Goal: Task Accomplishment & Management: Manage account settings

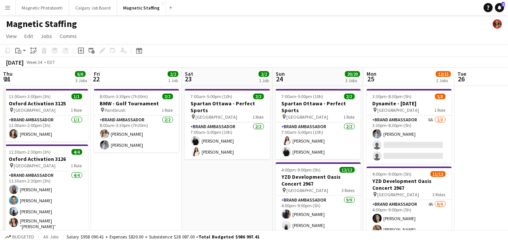
scroll to position [0, 261]
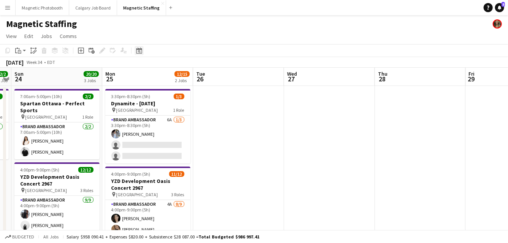
click at [139, 54] on icon at bounding box center [139, 50] width 6 height 6
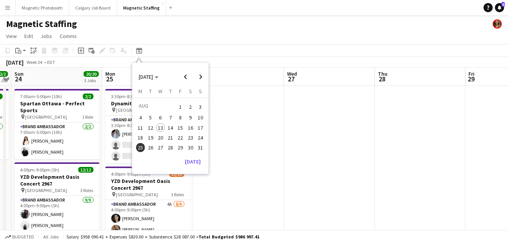
click at [192, 125] on span "16" at bounding box center [190, 127] width 9 height 9
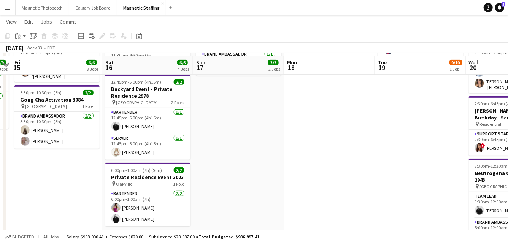
scroll to position [141, 0]
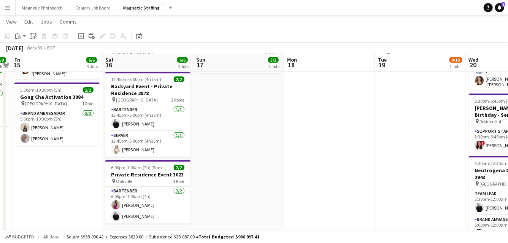
click at [133, 38] on div "Date picker [DATE] [DATE] [DATE] M [DATE] T [DATE] W [DATE] T [DATE] F [DATE] S…" at bounding box center [136, 36] width 17 height 9
click at [137, 38] on icon "Date picker" at bounding box center [139, 36] width 6 height 6
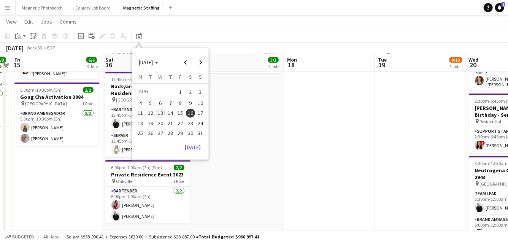
click at [188, 94] on span "2" at bounding box center [190, 92] width 9 height 11
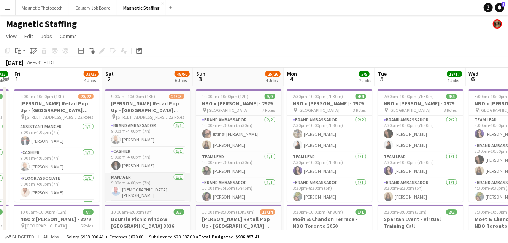
scroll to position [0, 0]
click at [139, 51] on icon "Date picker" at bounding box center [139, 50] width 6 height 6
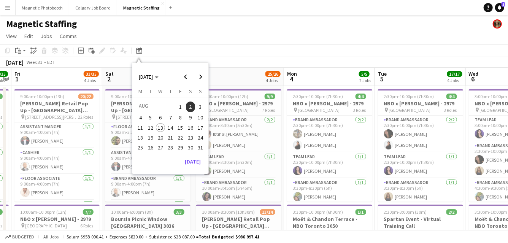
click at [158, 136] on span "20" at bounding box center [160, 137] width 9 height 9
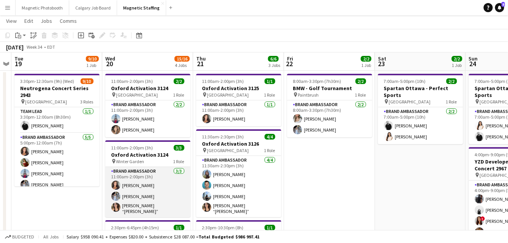
scroll to position [12, 0]
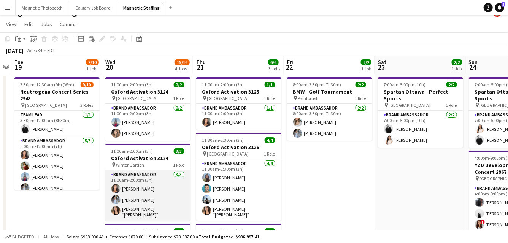
click at [144, 215] on app-card-role "Brand Ambassador [DATE] 11:00am-2:00pm (3h) [PERSON_NAME] [PERSON_NAME] [PERSON…" at bounding box center [147, 195] width 85 height 50
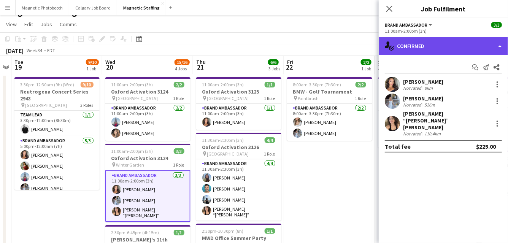
click at [456, 49] on div "single-neutral-actions-check-2 Confirmed" at bounding box center [442, 46] width 129 height 18
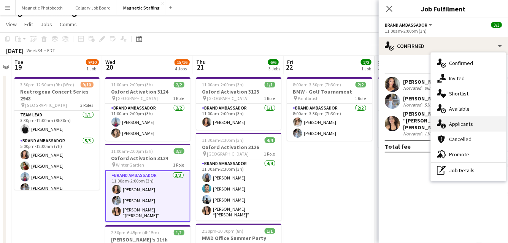
click at [444, 129] on div "single-neutral-actions-information Applicants" at bounding box center [467, 123] width 75 height 15
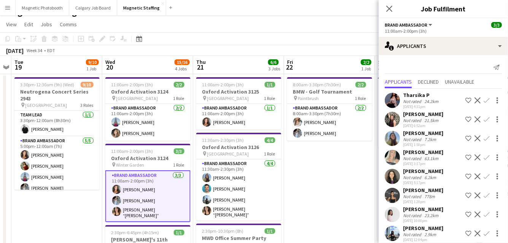
scroll to position [6, 0]
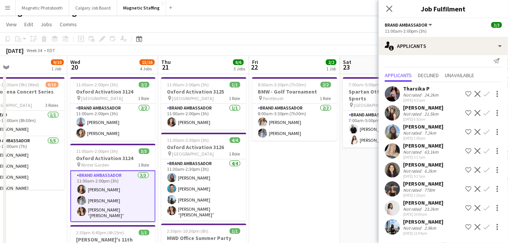
drag, startPoint x: 197, startPoint y: 120, endPoint x: 88, endPoint y: 127, distance: 108.9
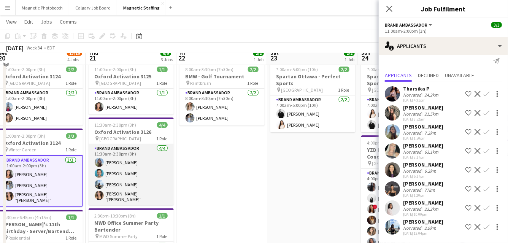
scroll to position [19, 0]
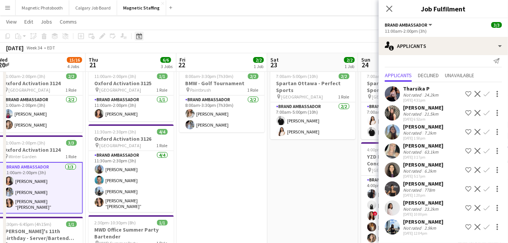
click at [139, 37] on icon at bounding box center [139, 37] width 3 height 3
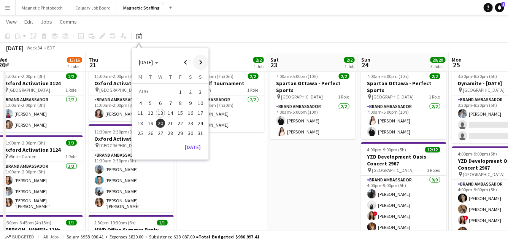
click at [202, 63] on span "Next month" at bounding box center [200, 62] width 15 height 15
click at [164, 103] on button "3" at bounding box center [160, 101] width 10 height 10
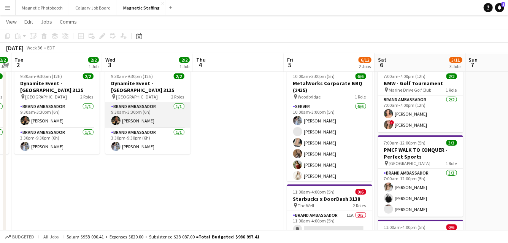
scroll to position [0, 0]
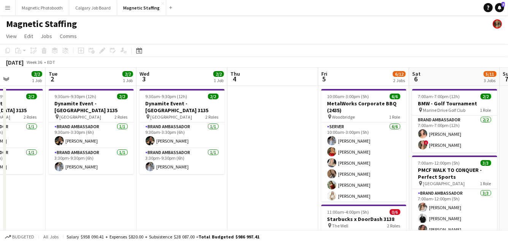
drag, startPoint x: 269, startPoint y: 136, endPoint x: 100, endPoint y: 144, distance: 169.6
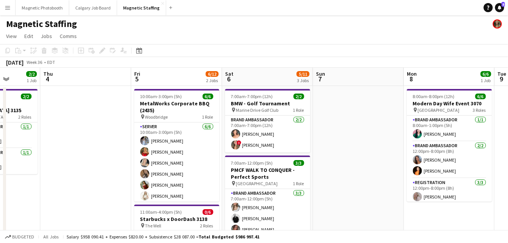
scroll to position [160, 0]
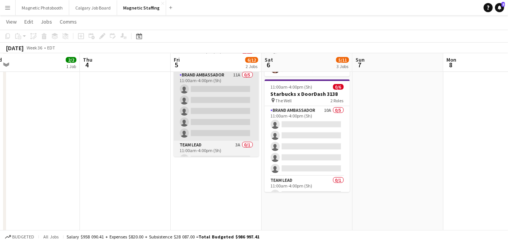
click at [178, 120] on app-card-role "Brand Ambassador 11A 0/5 11:00am-4:00pm (5h) single-neutral-actions single-neut…" at bounding box center [216, 106] width 85 height 70
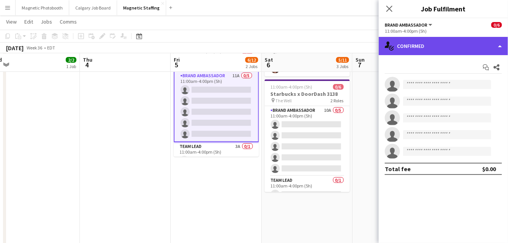
click at [472, 38] on div "single-neutral-actions-check-2 Confirmed" at bounding box center [442, 46] width 129 height 18
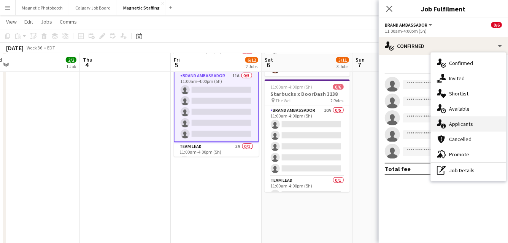
click at [444, 125] on icon at bounding box center [443, 125] width 5 height 5
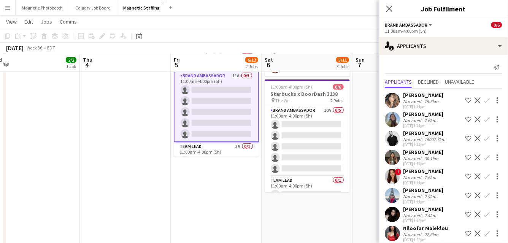
scroll to position [63, 0]
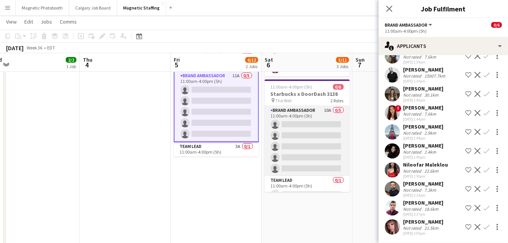
click at [286, 151] on app-card-role "Brand Ambassador 10A 0/5 11:00am-4:00pm (5h) single-neutral-actions single-neut…" at bounding box center [306, 141] width 85 height 70
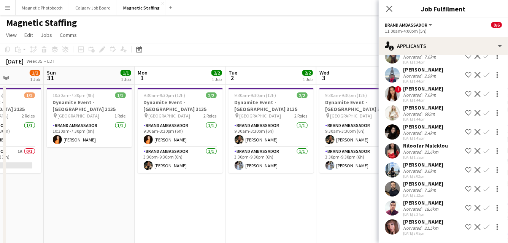
scroll to position [0, 209]
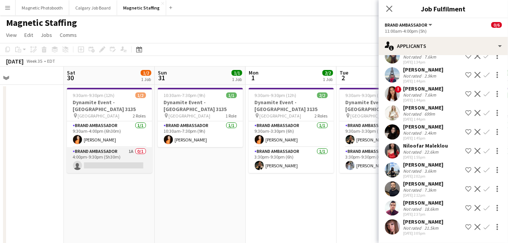
click at [107, 155] on app-card-role "Brand Ambassador 1A 0/1 4:00pm-9:30pm (5h30m) single-neutral-actions" at bounding box center [109, 160] width 85 height 26
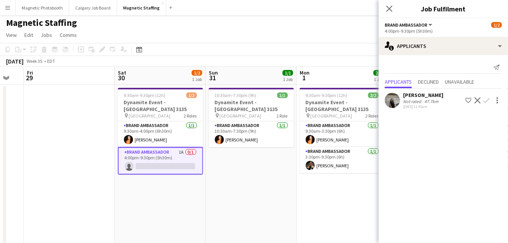
drag, startPoint x: 142, startPoint y: 191, endPoint x: 359, endPoint y: 175, distance: 217.2
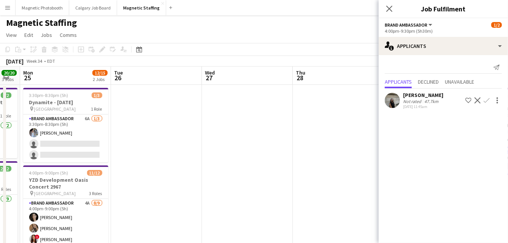
drag, startPoint x: 242, startPoint y: 145, endPoint x: 365, endPoint y: 138, distance: 123.7
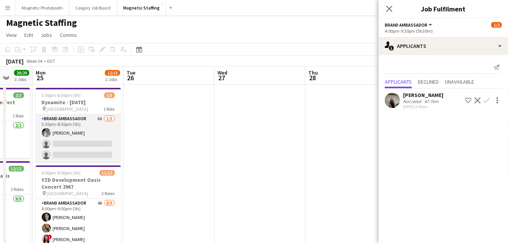
click at [111, 146] on app-card-role "Brand Ambassador 6A [DATE] 3:30pm-8:30pm (5h) [PERSON_NAME] single-neutral-acti…" at bounding box center [78, 138] width 85 height 48
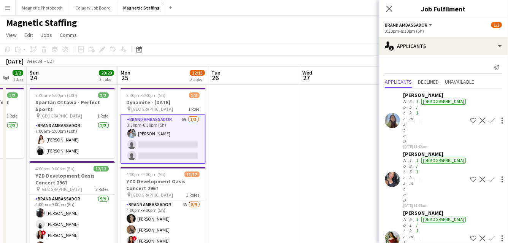
scroll to position [0, 209]
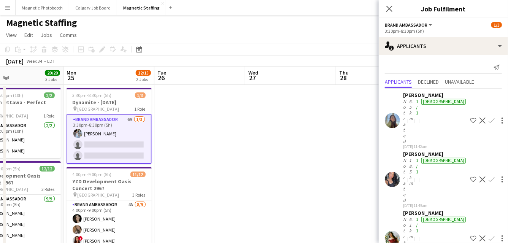
drag, startPoint x: 212, startPoint y: 154, endPoint x: 244, endPoint y: 144, distance: 32.7
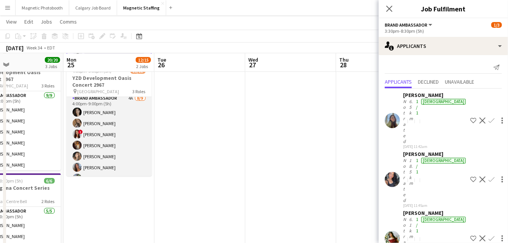
scroll to position [0, 0]
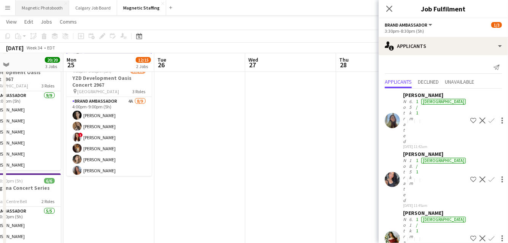
click at [43, 11] on button "Magnetic Photobooth Close" at bounding box center [43, 7] width 54 height 15
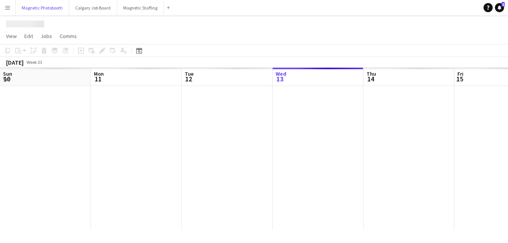
scroll to position [0, 182]
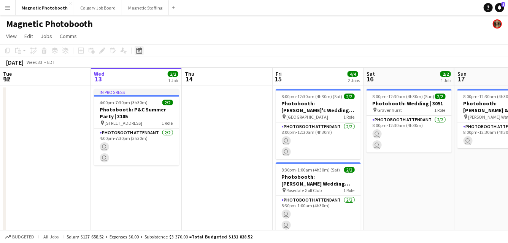
click at [138, 51] on icon "Date picker" at bounding box center [139, 50] width 6 height 6
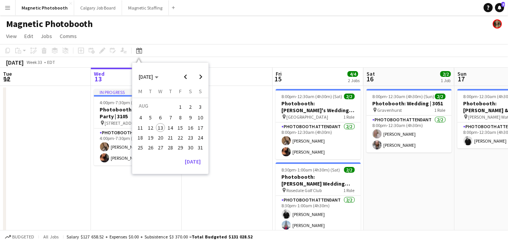
click at [141, 148] on span "25" at bounding box center [140, 147] width 9 height 9
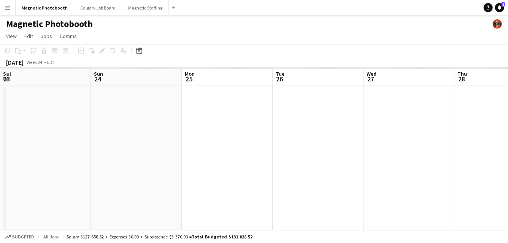
scroll to position [0, 261]
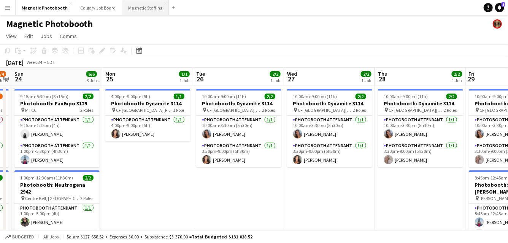
click at [138, 10] on button "Magnetic Staffing Close" at bounding box center [145, 7] width 47 height 15
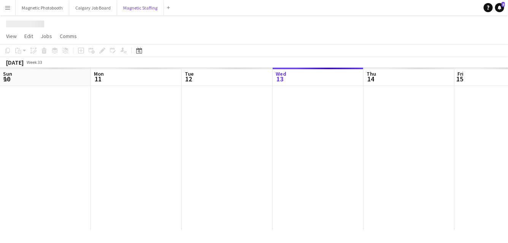
scroll to position [0, 182]
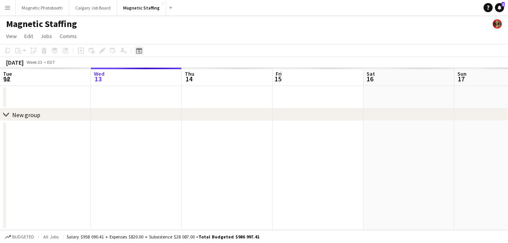
click at [137, 54] on div "Date picker" at bounding box center [138, 50] width 9 height 9
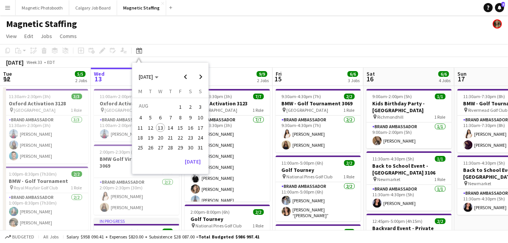
click at [140, 149] on span "25" at bounding box center [140, 147] width 9 height 9
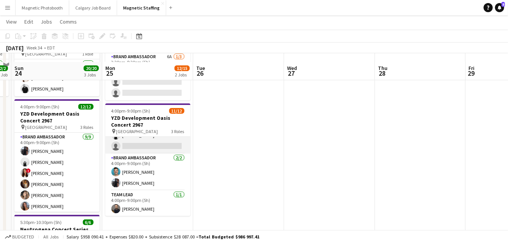
scroll to position [71, 0]
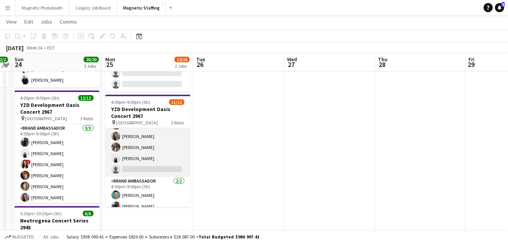
click at [144, 163] on app-card-role "Brand Ambassador 4A [DATE] 4:00pm-9:00pm (5h) [PERSON_NAME] [PERSON_NAME] ! [PE…" at bounding box center [147, 120] width 85 height 114
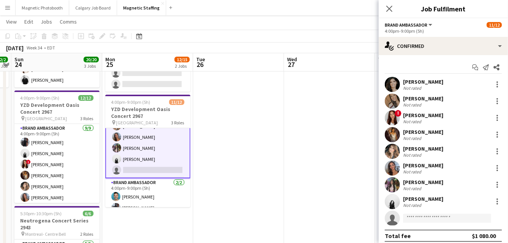
scroll to position [66, 0]
click at [496, 170] on div at bounding box center [496, 167] width 9 height 9
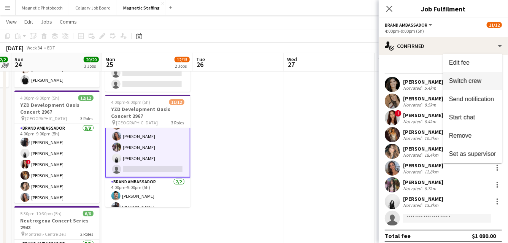
click at [473, 83] on span "Switch crew" at bounding box center [465, 80] width 32 height 6
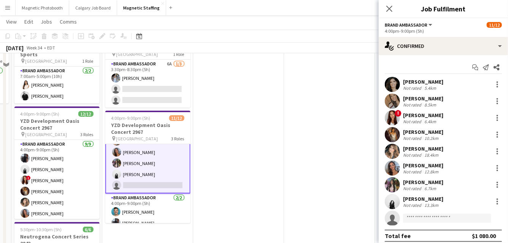
scroll to position [39, 0]
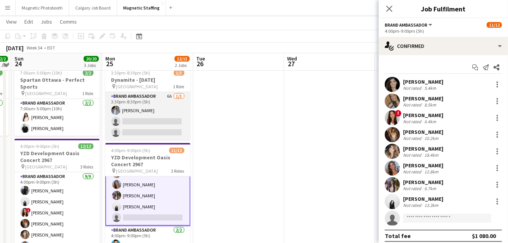
click at [155, 133] on app-card-role "Brand Ambassador 6A [DATE] 3:30pm-8:30pm (5h) [PERSON_NAME] single-neutral-acti…" at bounding box center [147, 116] width 85 height 48
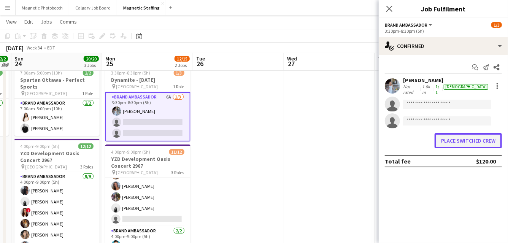
click at [464, 137] on button "Place switched crew" at bounding box center [467, 140] width 67 height 15
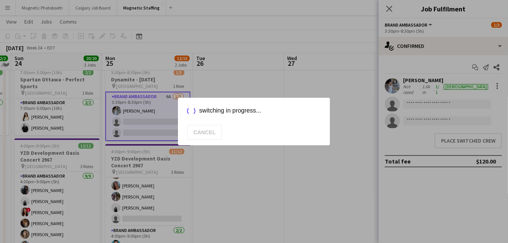
scroll to position [39, 0]
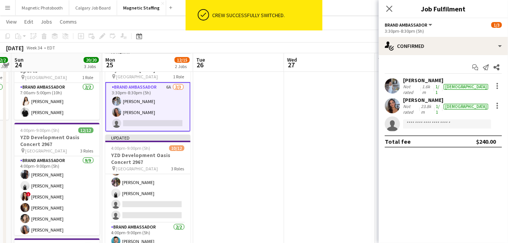
click at [233, 191] on app-date-cell at bounding box center [238, 222] width 91 height 353
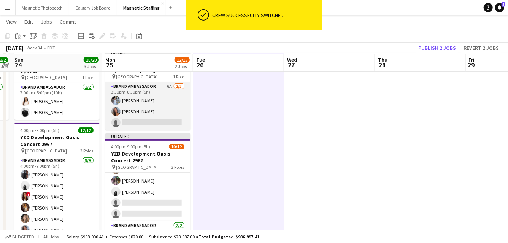
click at [157, 119] on app-card-role "Brand Ambassador 6A [DATE] 3:30pm-8:30pm (5h) [PERSON_NAME] [PERSON_NAME] singl…" at bounding box center [147, 106] width 85 height 48
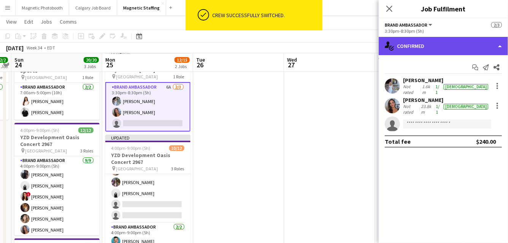
click at [419, 46] on div "single-neutral-actions-check-2 Confirmed" at bounding box center [442, 46] width 129 height 18
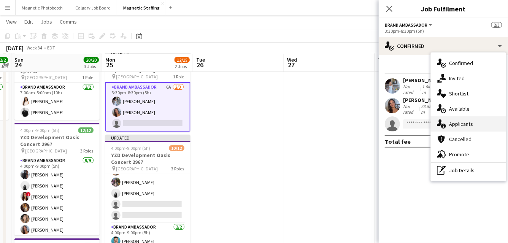
click at [441, 123] on icon "single-neutral-actions-information" at bounding box center [440, 123] width 9 height 9
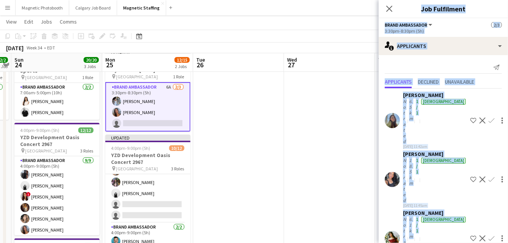
drag, startPoint x: 387, startPoint y: 171, endPoint x: 322, endPoint y: 174, distance: 65.0
click at [322, 174] on body "Menu Boards Boards Boards All jobs Status Workforce Workforce My Workforce Recr…" at bounding box center [254, 204] width 508 height 486
click at [322, 174] on app-date-cell at bounding box center [329, 222] width 91 height 353
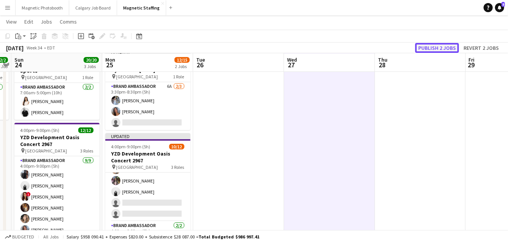
click at [447, 49] on button "Publish 2 jobs" at bounding box center [437, 48] width 44 height 10
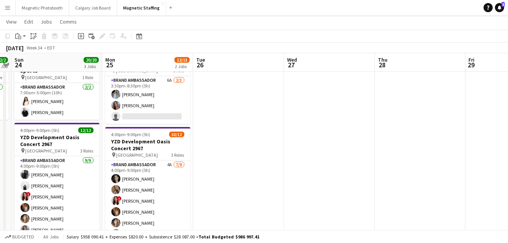
scroll to position [0, 0]
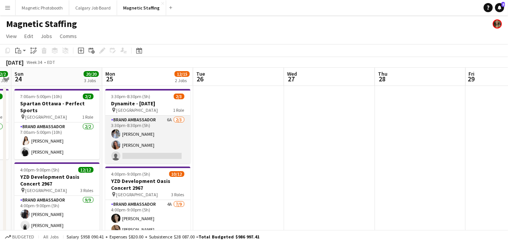
click at [137, 154] on app-card-role "Brand Ambassador 6A [DATE] 3:30pm-8:30pm (5h) [PERSON_NAME] [PERSON_NAME] singl…" at bounding box center [147, 139] width 85 height 48
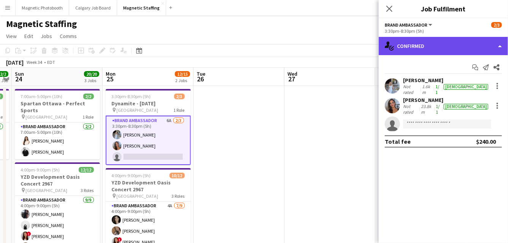
click at [459, 47] on div "single-neutral-actions-check-2 Confirmed" at bounding box center [442, 46] width 129 height 18
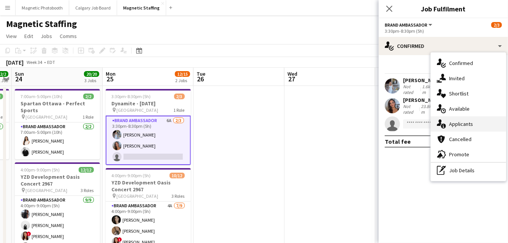
click at [449, 125] on div "single-neutral-actions-information Applicants" at bounding box center [467, 123] width 75 height 15
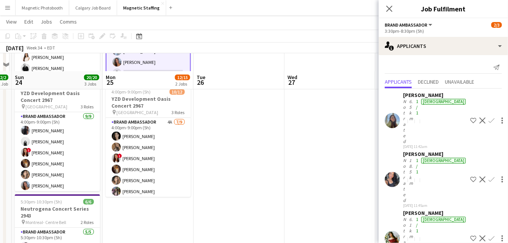
scroll to position [101, 0]
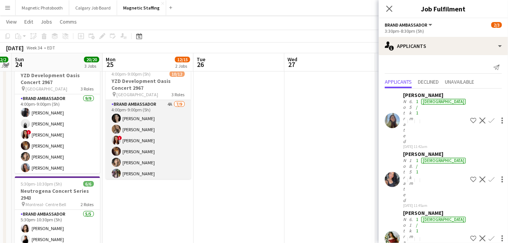
click at [132, 156] on app-card-role "Brand Ambassador 4A [DATE] 4:00pm-9:00pm (5h) [PERSON_NAME] [PERSON_NAME] ! [PE…" at bounding box center [148, 157] width 85 height 114
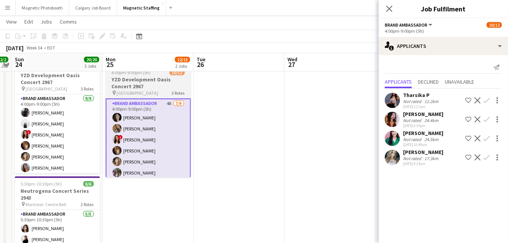
click at [131, 83] on h3 "YZD Development Oasis Concert 2967" at bounding box center [148, 83] width 85 height 14
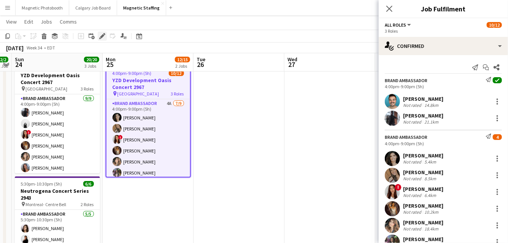
click at [101, 35] on icon "Edit" at bounding box center [102, 36] width 6 height 6
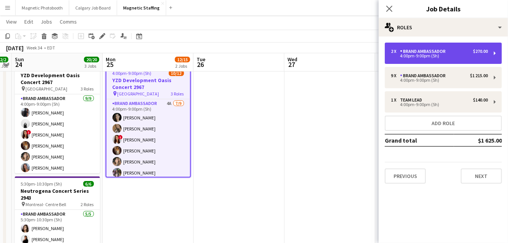
click at [429, 52] on div "Brand Ambassador" at bounding box center [424, 51] width 49 height 5
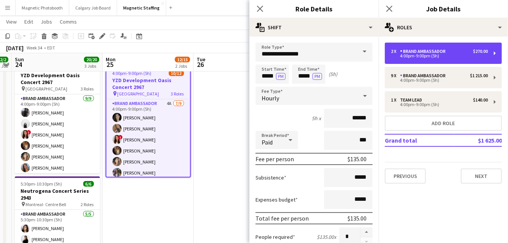
scroll to position [197, 0]
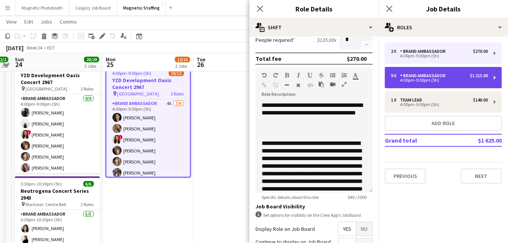
click at [413, 80] on div "4:00pm-9:00pm (5h)" at bounding box center [439, 80] width 97 height 4
type input "*"
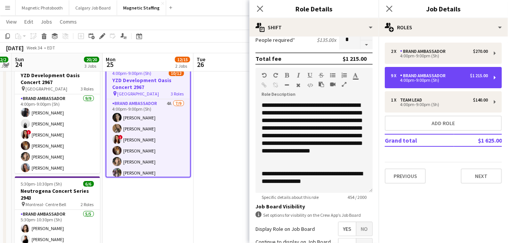
scroll to position [36, 0]
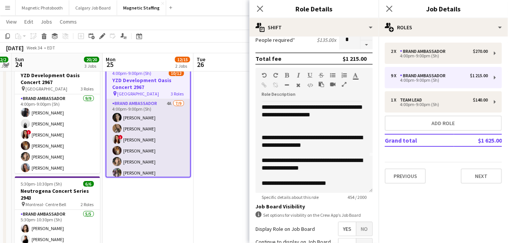
click at [174, 165] on app-card-role "Brand Ambassador 4A [DATE] 4:00pm-9:00pm (5h) [PERSON_NAME] [PERSON_NAME] ! [PE…" at bounding box center [148, 156] width 84 height 114
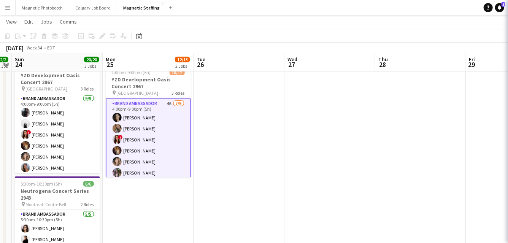
scroll to position [0, 262]
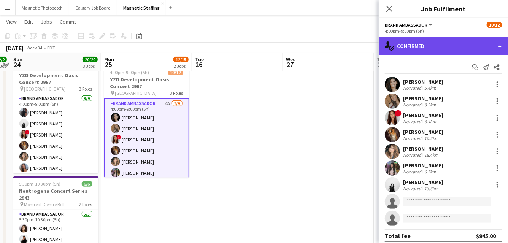
click at [448, 48] on div "single-neutral-actions-check-2 Confirmed" at bounding box center [442, 46] width 129 height 18
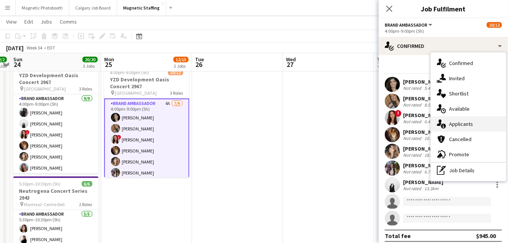
click at [453, 121] on div "single-neutral-actions-information Applicants" at bounding box center [467, 123] width 75 height 15
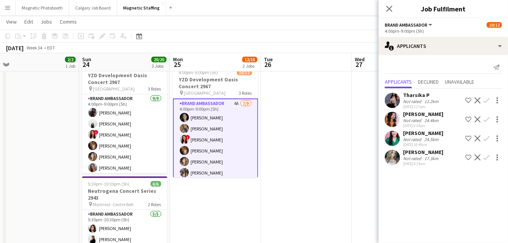
drag, startPoint x: 202, startPoint y: 202, endPoint x: 231, endPoint y: 201, distance: 28.1
click at [230, 201] on app-calendar-viewport "Thu 21 6/6 3 Jobs Fri 22 2/2 1 Job Sat 23 2/2 1 Job Sun 24 20/20 3 Jobs Mon 25 …" at bounding box center [254, 134] width 508 height 411
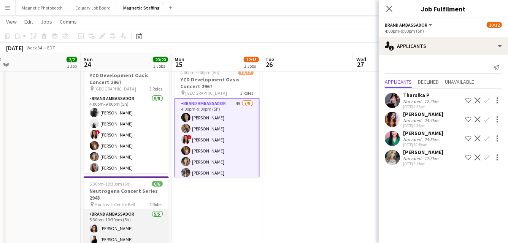
click at [138, 237] on app-card-role "Brand Ambassador [DATE] 5:30pm-10:30pm (5h) [PERSON_NAME] [PERSON_NAME] [PERSON…" at bounding box center [126, 245] width 85 height 70
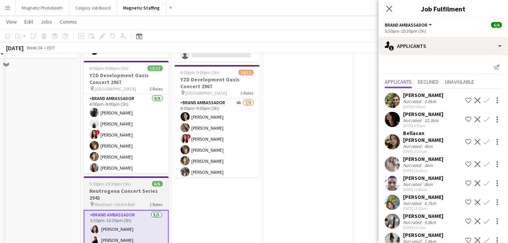
scroll to position [0, 0]
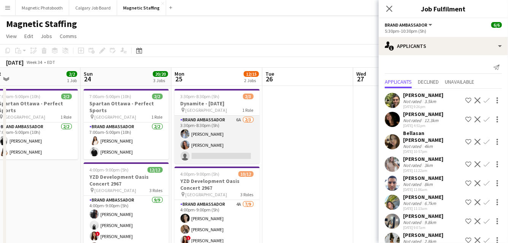
click at [235, 148] on app-card-role "Brand Ambassador 6A [DATE] 3:30pm-8:30pm (5h) [PERSON_NAME] [PERSON_NAME] singl…" at bounding box center [216, 139] width 85 height 48
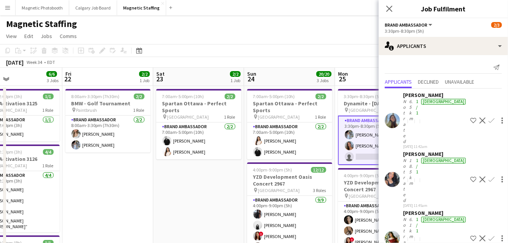
drag, startPoint x: 65, startPoint y: 155, endPoint x: 292, endPoint y: 146, distance: 227.7
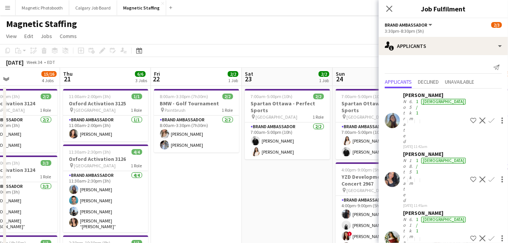
drag, startPoint x: 123, startPoint y: 162, endPoint x: 234, endPoint y: 144, distance: 112.0
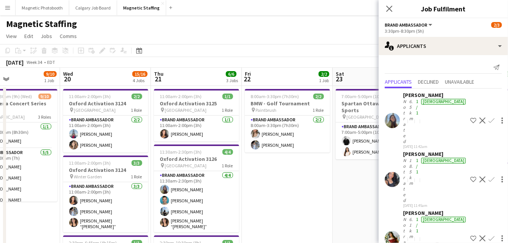
scroll to position [0, 218]
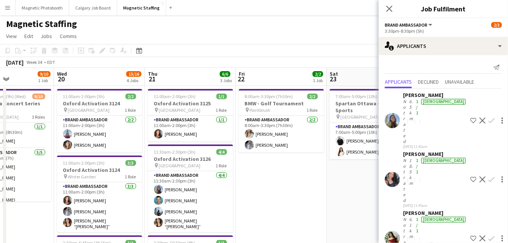
click at [141, 44] on app-toolbar "Copy Paste Paste Command V Paste with crew Command Shift V Paste linked Job [GE…" at bounding box center [254, 50] width 508 height 13
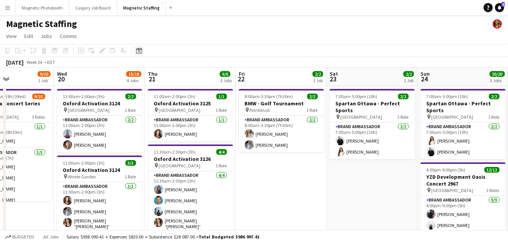
click at [137, 51] on icon "Date picker" at bounding box center [139, 50] width 6 height 6
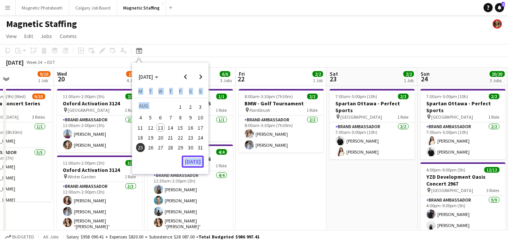
click at [191, 165] on button "[DATE]" at bounding box center [193, 161] width 22 height 12
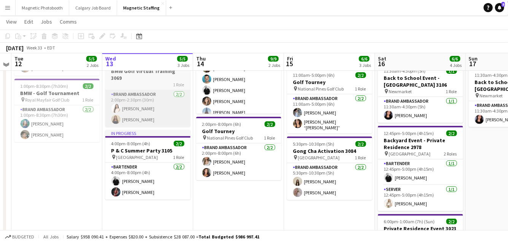
scroll to position [88, 0]
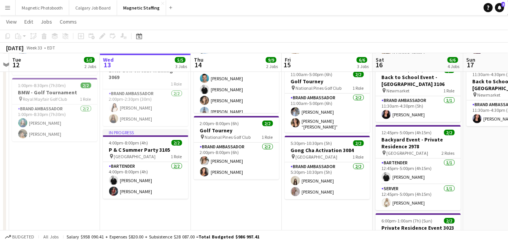
drag, startPoint x: 185, startPoint y: 202, endPoint x: 90, endPoint y: 202, distance: 94.6
click at [91, 202] on app-calendar-viewport "Sat 9 21/21 2 Jobs Sun 10 16/17 3 Jobs Mon 11 Tue 12 5/5 2 Jobs Wed 13 5/5 3 Jo…" at bounding box center [254, 163] width 508 height 443
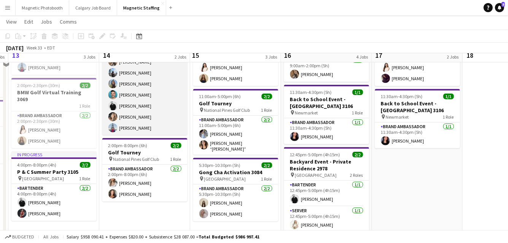
scroll to position [67, 0]
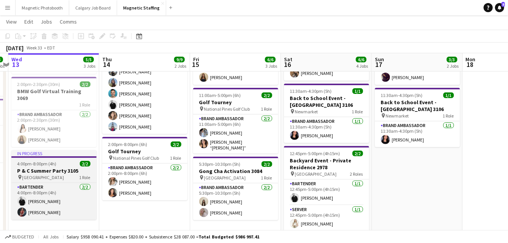
click at [46, 167] on h3 "P & C Summer Party 3105" at bounding box center [53, 170] width 85 height 7
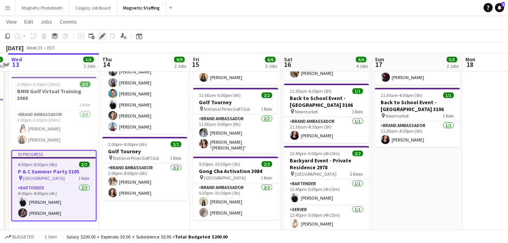
click at [104, 38] on icon "Edit" at bounding box center [102, 36] width 6 height 6
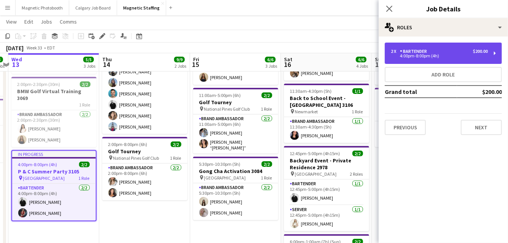
click at [404, 54] on div "4:00pm-8:00pm (4h)" at bounding box center [439, 56] width 97 height 4
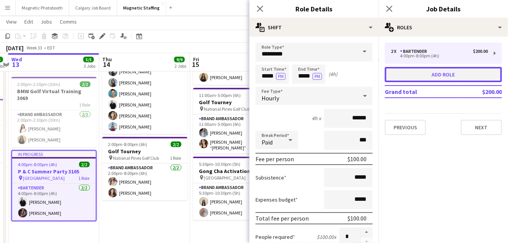
click at [403, 73] on button "Add role" at bounding box center [442, 74] width 117 height 15
type input "**********"
type input "*****"
type input "*"
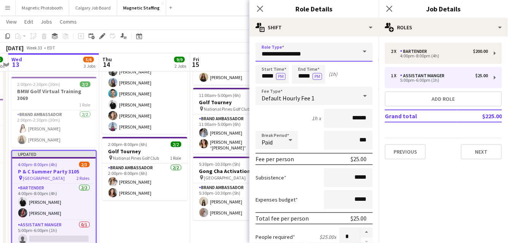
drag, startPoint x: 305, startPoint y: 55, endPoint x: 177, endPoint y: 45, distance: 128.4
click at [180, 47] on body "Menu Boards Boards Boards All jobs Status Workforce Workforce My Workforce Recr…" at bounding box center [254, 176] width 508 height 486
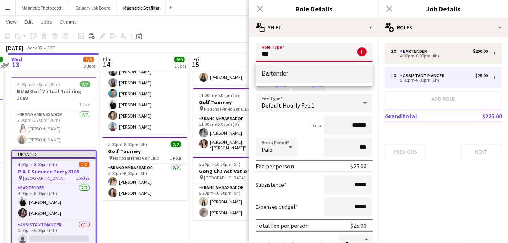
click at [276, 73] on span "Bartender" at bounding box center [313, 73] width 105 height 7
type input "*********"
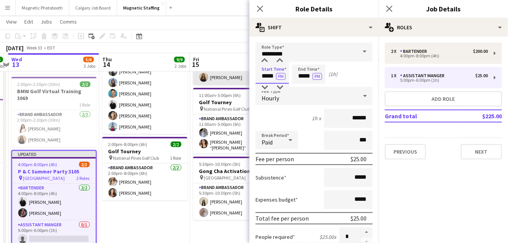
drag, startPoint x: 266, startPoint y: 76, endPoint x: 213, endPoint y: 73, distance: 52.9
click at [216, 75] on body "Menu Boards Boards Boards All jobs Status Workforce Workforce My Workforce Recr…" at bounding box center [254, 176] width 508 height 486
type input "*****"
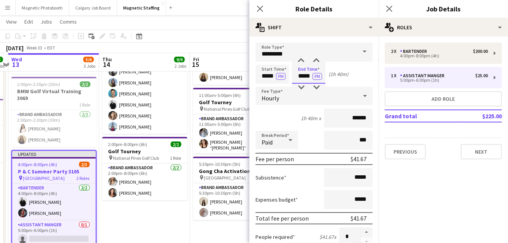
drag, startPoint x: 302, startPoint y: 76, endPoint x: 275, endPoint y: 74, distance: 27.0
click at [276, 75] on div "Start Time ***** PM End Time ***** PM (1h 40m)" at bounding box center [313, 74] width 117 height 19
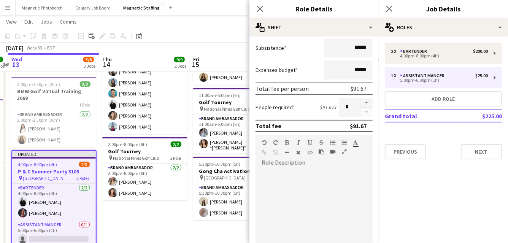
scroll to position [0, 0]
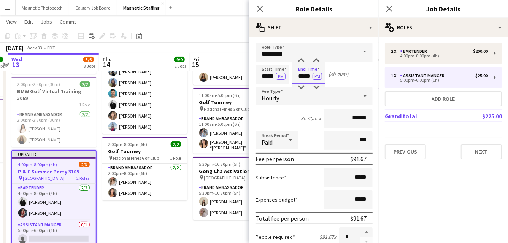
type input "*****"
click at [273, 76] on input "*****" at bounding box center [271, 74] width 33 height 19
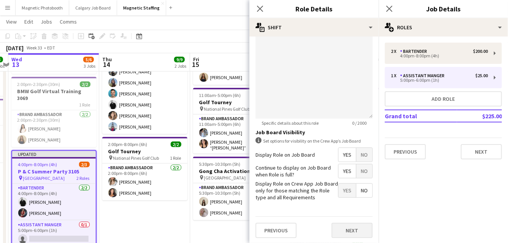
type input "*****"
click at [363, 232] on button "Next" at bounding box center [351, 230] width 41 height 15
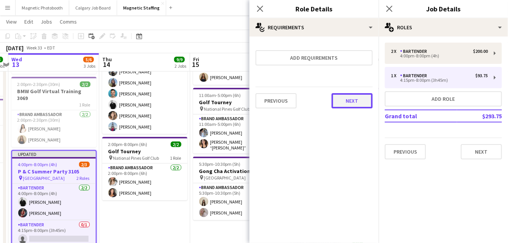
click at [354, 98] on button "Next" at bounding box center [351, 100] width 41 height 15
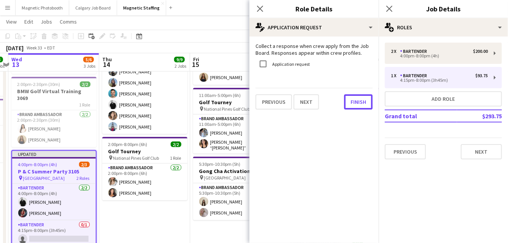
click at [354, 98] on button "Finish" at bounding box center [358, 101] width 28 height 15
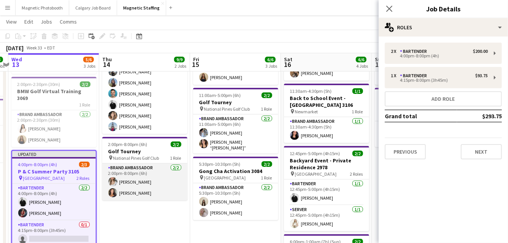
click at [170, 188] on app-card-role "Brand Ambassador [DATE] 2:00pm-8:00pm (6h) [PERSON_NAME] [PERSON_NAME]" at bounding box center [144, 181] width 85 height 37
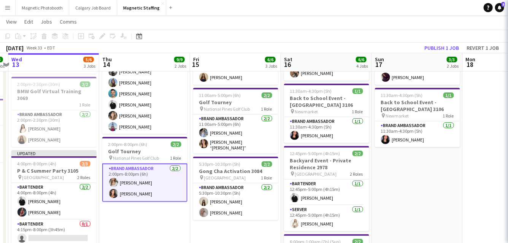
scroll to position [0, 264]
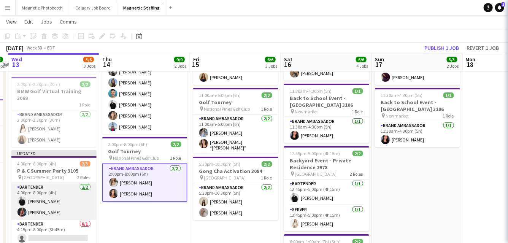
click at [46, 200] on app-card-role "Bartender [DATE] 4:00pm-8:00pm (4h) [PERSON_NAME] Xin [PERSON_NAME]" at bounding box center [53, 201] width 85 height 37
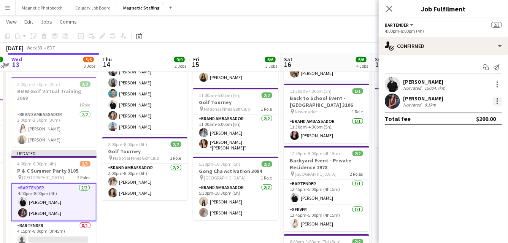
click at [494, 104] on div at bounding box center [496, 100] width 9 height 9
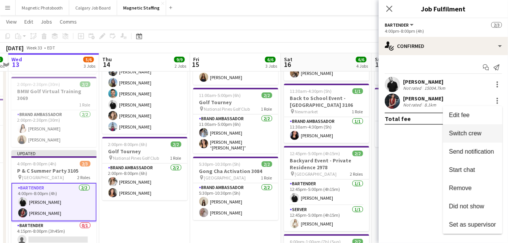
click at [476, 129] on button "Switch crew" at bounding box center [472, 133] width 59 height 18
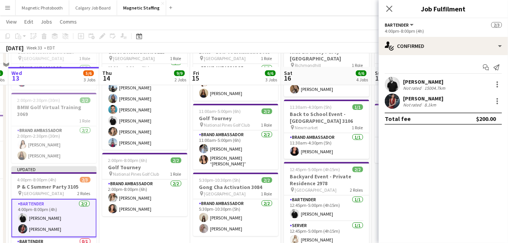
scroll to position [87, 0]
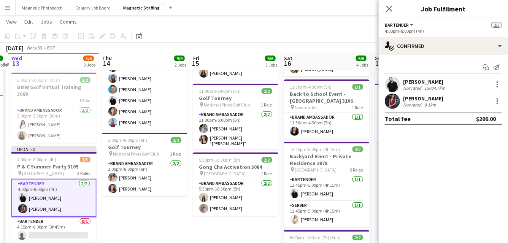
click at [73, 225] on app-card-role "Bartender 0/1 4:15pm-8:00pm (3h45m) single-neutral-actions" at bounding box center [53, 230] width 85 height 26
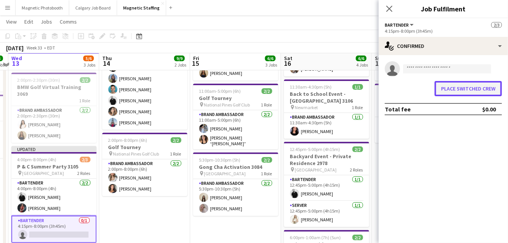
click at [455, 91] on button "Place switched crew" at bounding box center [467, 88] width 67 height 15
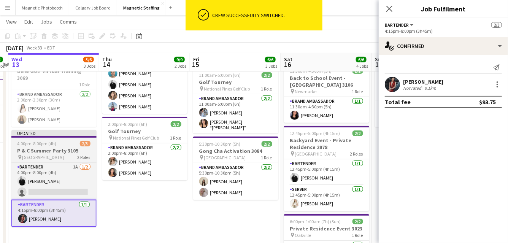
click at [47, 154] on div "pin Toronto 2 Roles" at bounding box center [53, 157] width 85 height 6
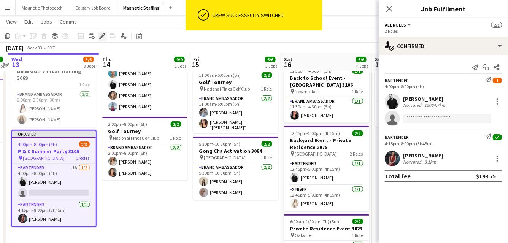
click at [100, 36] on icon at bounding box center [102, 36] width 4 height 4
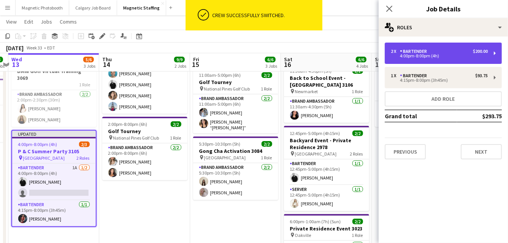
click at [424, 57] on div "4:00pm-8:00pm (4h)" at bounding box center [439, 56] width 97 height 4
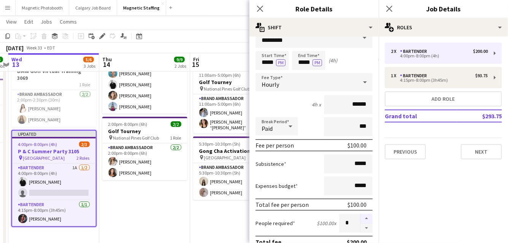
click at [365, 230] on button "button" at bounding box center [366, 227] width 12 height 9
type input "*"
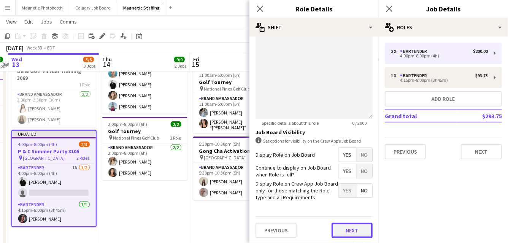
click at [364, 228] on button "Next" at bounding box center [351, 230] width 41 height 15
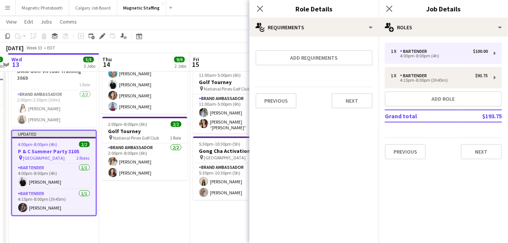
scroll to position [0, 0]
click at [358, 96] on button "Next" at bounding box center [351, 100] width 41 height 15
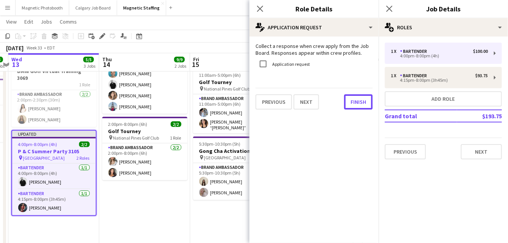
click at [358, 96] on button "Finish" at bounding box center [358, 101] width 28 height 15
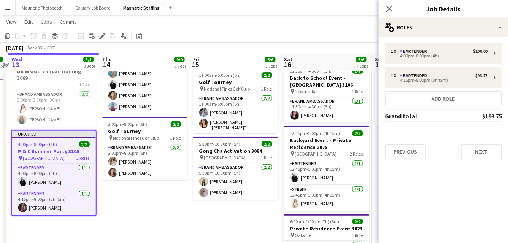
click at [158, 208] on app-date-cell "12:30pm-3:30pm (3h) 7/7 Oxford Activation 3123 pin Toronto 1 Role Brand Ambassa…" at bounding box center [144, 174] width 91 height 353
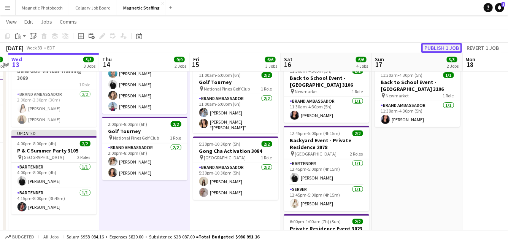
click at [429, 45] on button "Publish 1 job" at bounding box center [441, 48] width 41 height 10
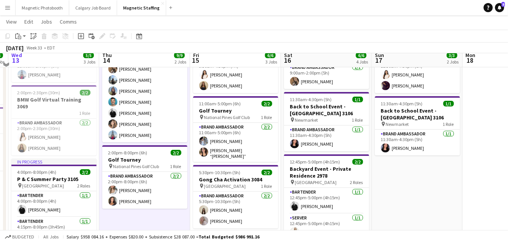
scroll to position [36, 0]
